Goal: Transaction & Acquisition: Purchase product/service

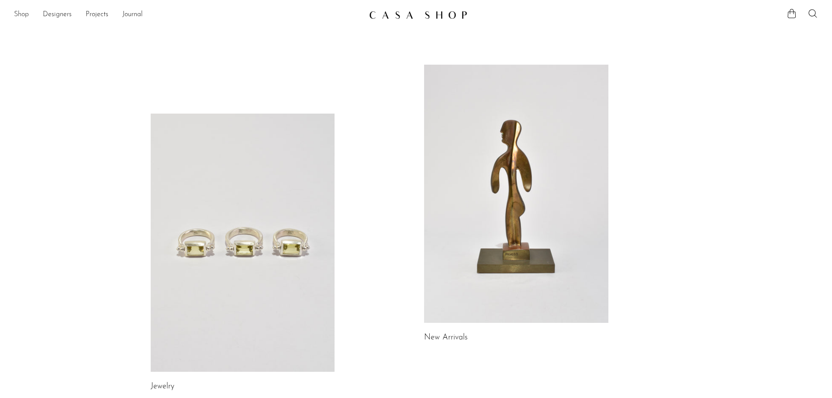
click at [24, 11] on link "Shop" at bounding box center [21, 14] width 15 height 11
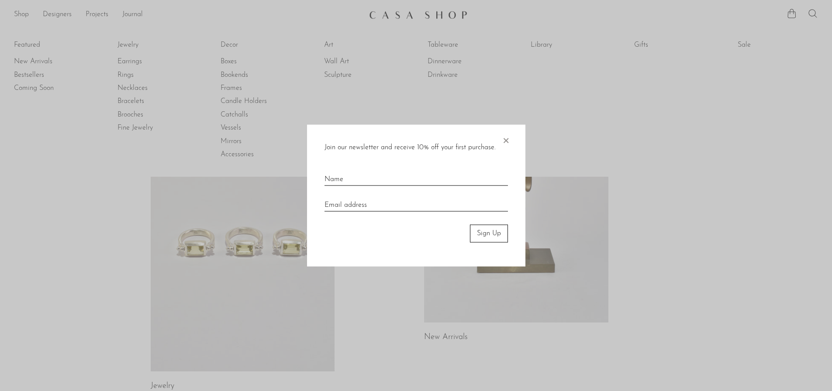
click at [506, 141] on span "×" at bounding box center [505, 139] width 9 height 28
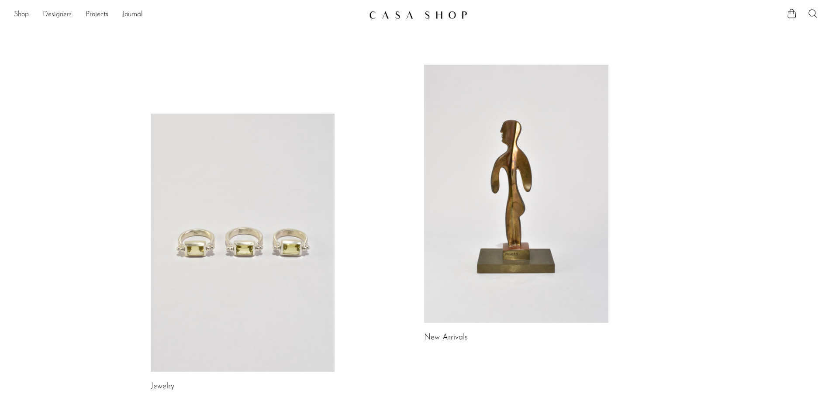
click at [60, 14] on link "Designers" at bounding box center [57, 14] width 29 height 11
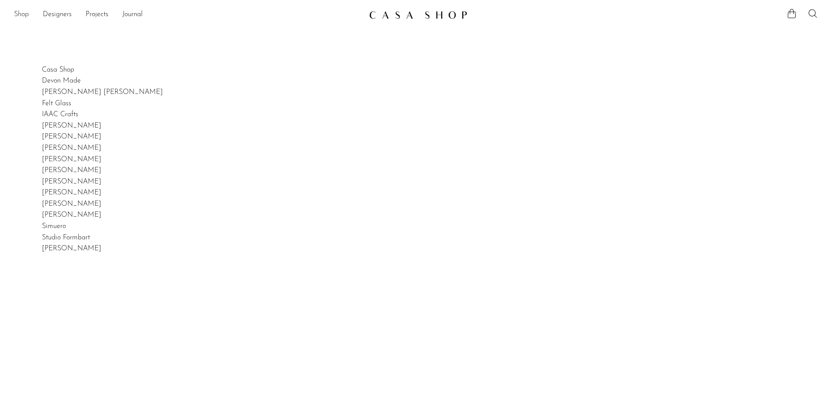
click at [21, 14] on link "Shop" at bounding box center [21, 14] width 15 height 11
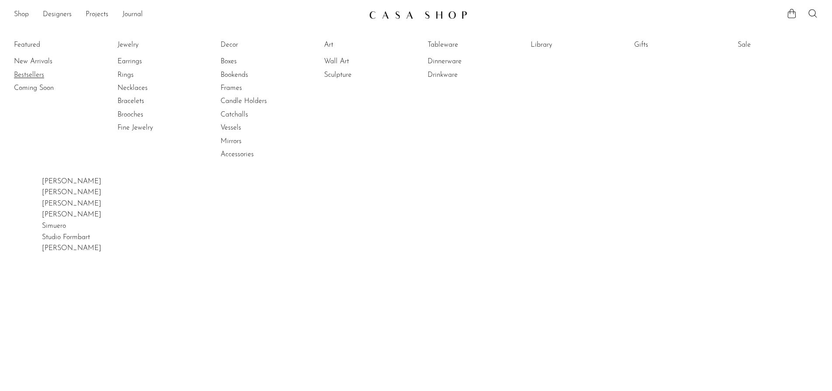
click at [35, 76] on link "Bestsellers" at bounding box center [46, 75] width 65 height 10
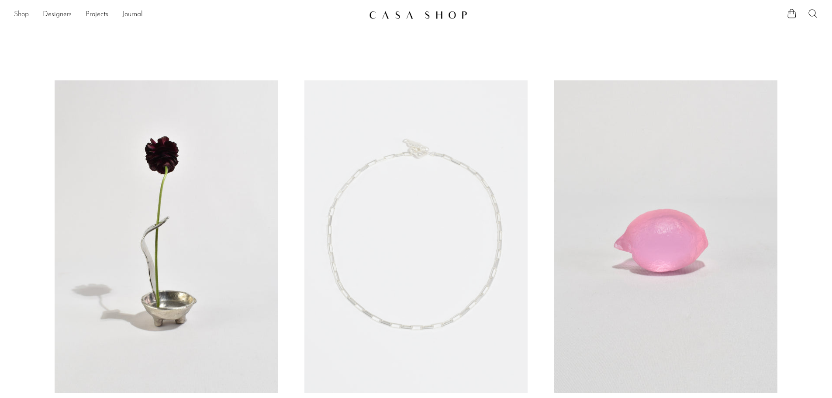
click at [17, 17] on link "Shop" at bounding box center [21, 14] width 15 height 11
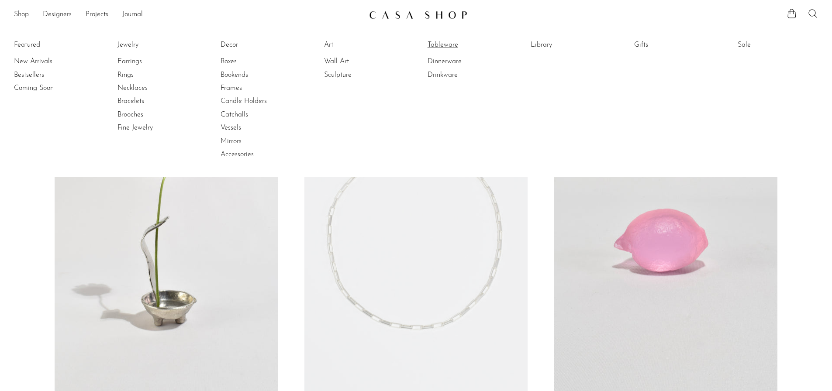
click at [447, 43] on link "Tableware" at bounding box center [459, 45] width 65 height 10
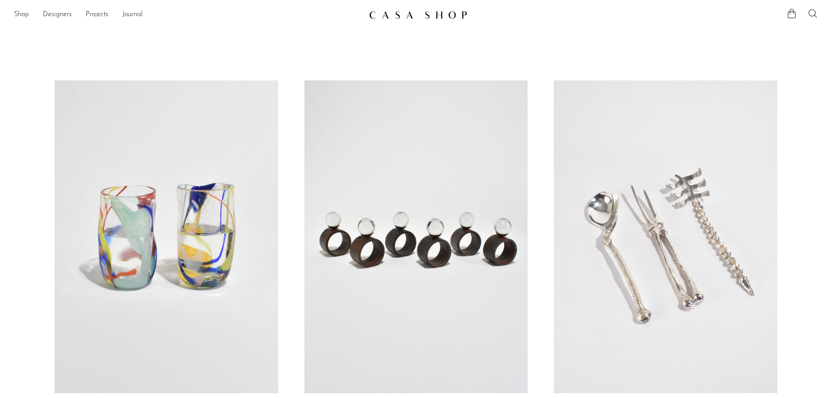
click at [24, 14] on link "Shop" at bounding box center [21, 14] width 15 height 11
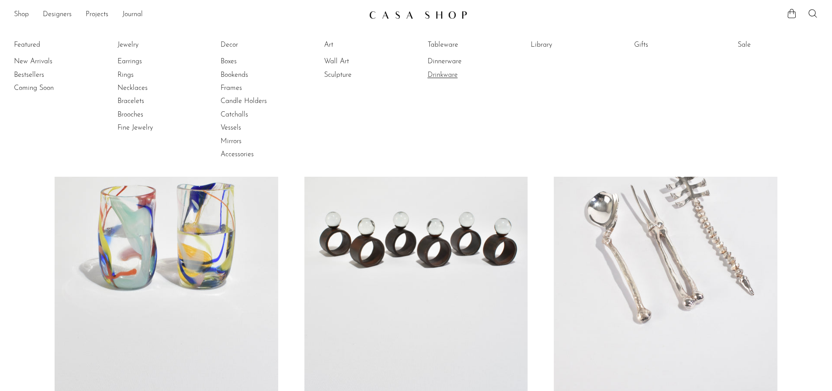
click at [446, 74] on link "Drinkware" at bounding box center [459, 75] width 65 height 10
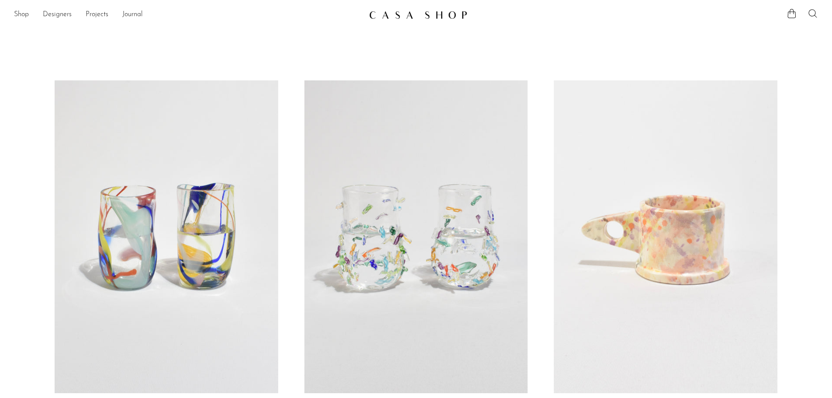
click at [814, 10] on icon at bounding box center [812, 13] width 10 height 10
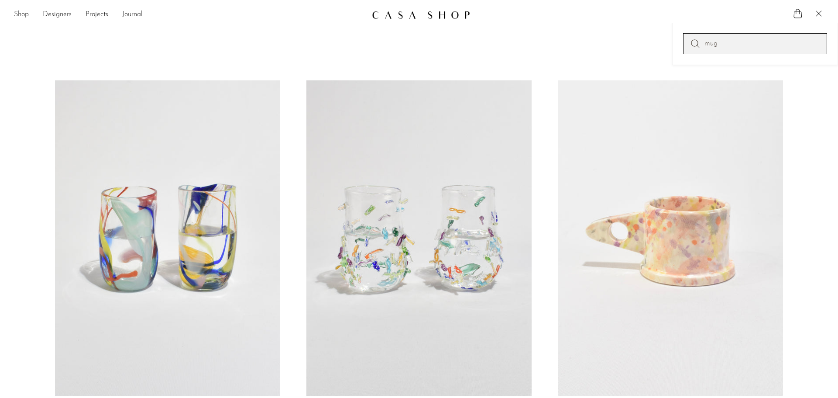
type input "mug"
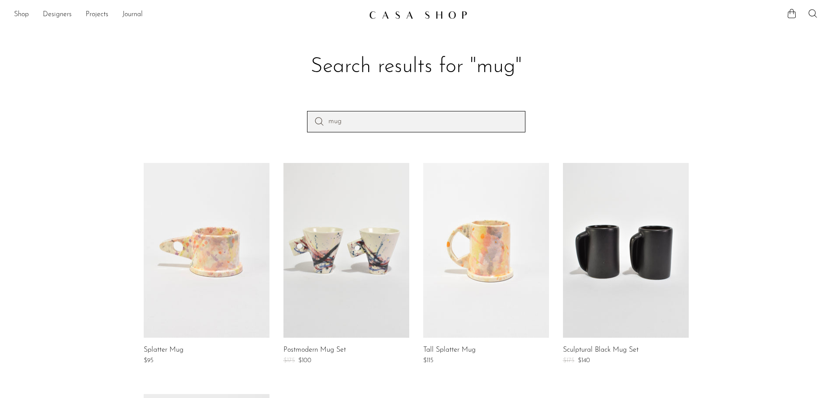
drag, startPoint x: 357, startPoint y: 119, endPoint x: 221, endPoint y: 127, distance: 136.0
click at [221, 127] on div "mug" at bounding box center [416, 137] width 559 height 52
type input "plate"
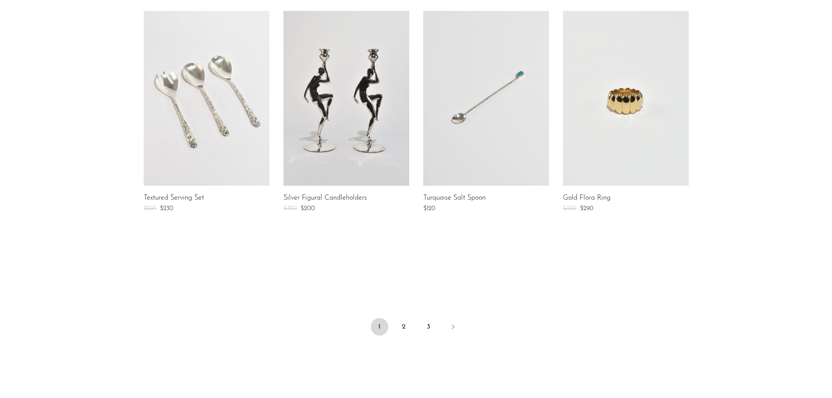
scroll to position [684, 0]
